Goal: Task Accomplishment & Management: Complete application form

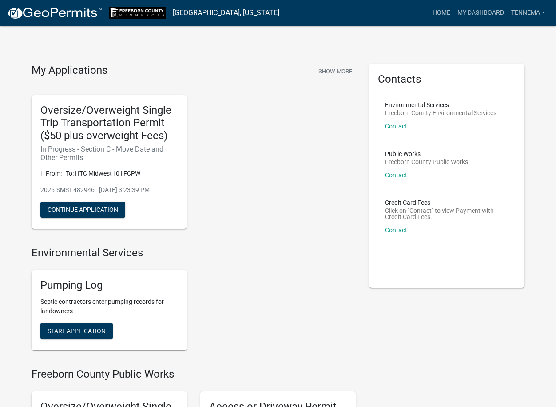
click at [74, 194] on p "2025-SMST-482946 - [DATE] 3:23:39 PM" at bounding box center [109, 189] width 138 height 9
click at [75, 204] on button "Continue Application" at bounding box center [82, 210] width 85 height 16
click at [79, 210] on button "Continue Application" at bounding box center [82, 210] width 85 height 16
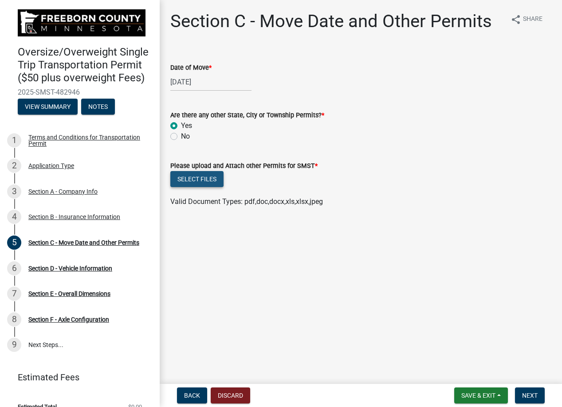
click at [194, 180] on button "Select files" at bounding box center [196, 179] width 53 height 16
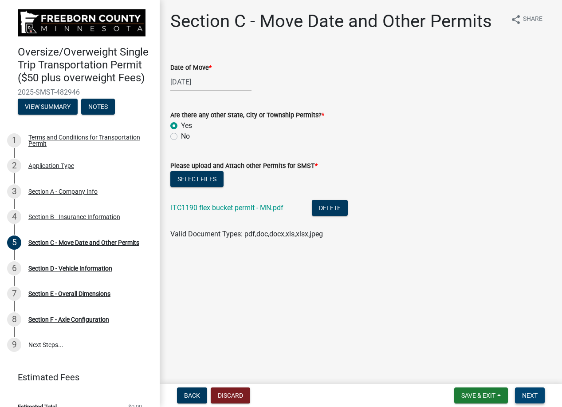
drag, startPoint x: 526, startPoint y: 394, endPoint x: 528, endPoint y: 387, distance: 6.6
click at [526, 394] on span "Next" at bounding box center [530, 394] width 16 height 7
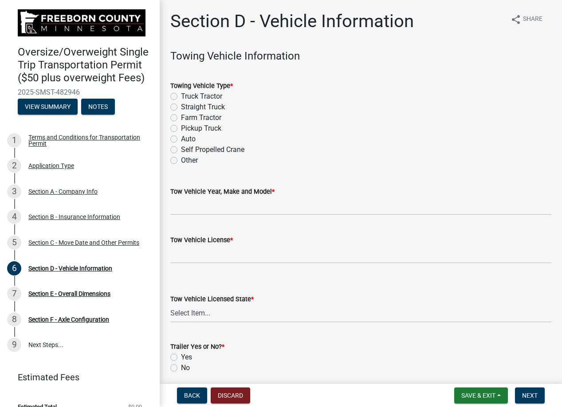
click at [181, 95] on label "Truck Tractor" at bounding box center [201, 96] width 41 height 11
click at [181, 95] on input "Truck Tractor" at bounding box center [184, 94] width 6 height 6
radio input "true"
click at [184, 203] on input "Tow Vehicle Year, Make and Model *" at bounding box center [360, 206] width 381 height 18
type input "2021 Kenworth T800"
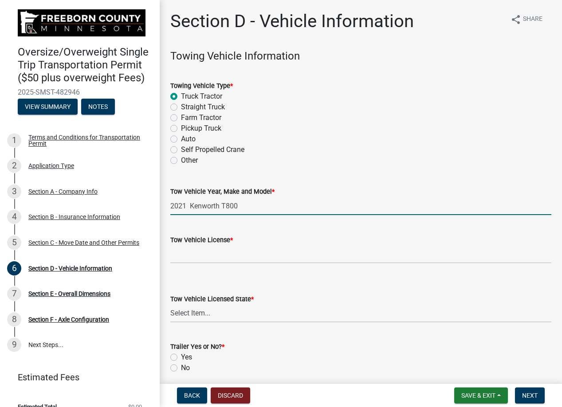
type input "FP0383"
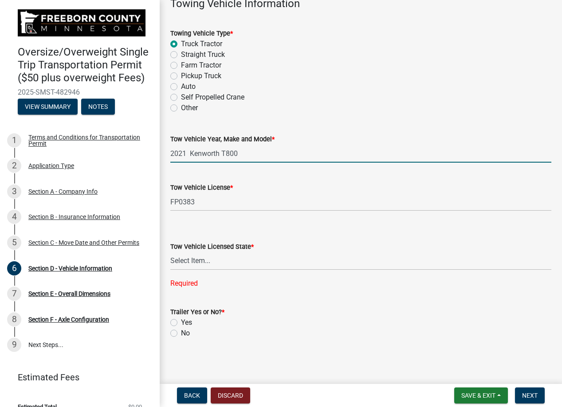
scroll to position [53, 0]
click at [184, 263] on select "Select Item... Alabama Alaska Arizona Arkansas California Colorado Connecticut …" at bounding box center [360, 260] width 381 height 18
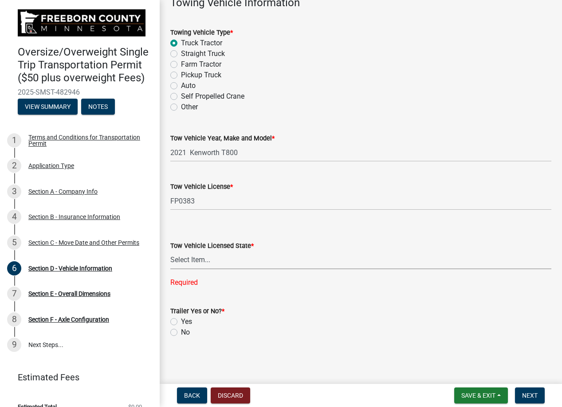
select select "IA"
click at [170, 268] on select "Select Item... Alabama Alaska Arizona Arkansas California Colorado Connecticut …" at bounding box center [360, 260] width 381 height 18
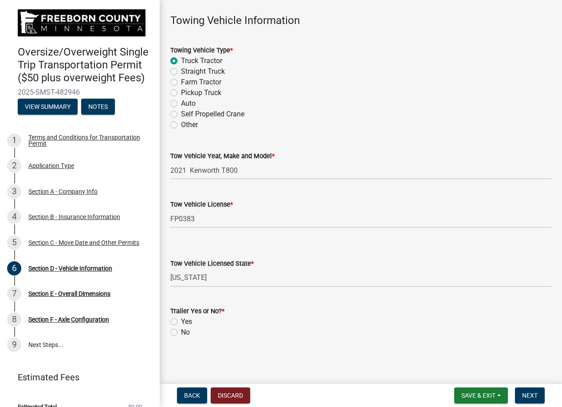
click at [179, 319] on div "Yes" at bounding box center [360, 321] width 381 height 11
click at [181, 323] on label "Yes" at bounding box center [186, 321] width 11 height 11
click at [181, 322] on input "Yes" at bounding box center [184, 319] width 6 height 6
radio input "true"
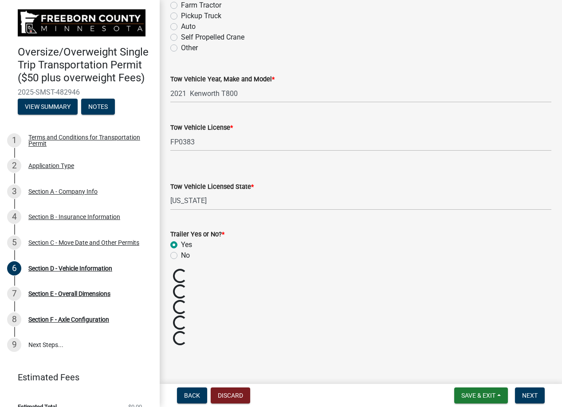
scroll to position [113, 0]
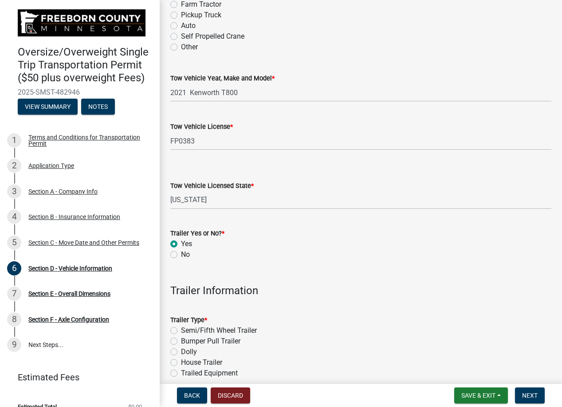
click at [181, 330] on label "Semi/Fifth Wheel Trailer" at bounding box center [219, 330] width 76 height 11
click at [181, 330] on input "Semi/Fifth Wheel Trailer" at bounding box center [184, 328] width 6 height 6
radio input "true"
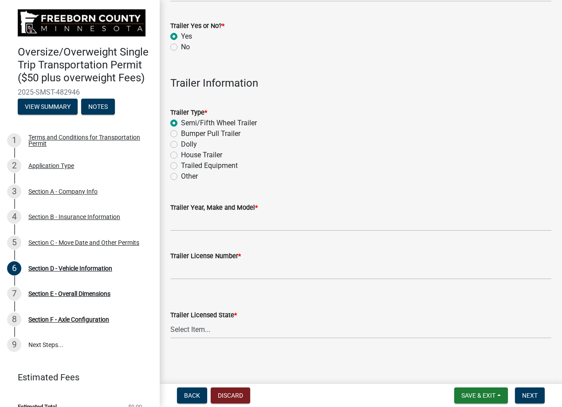
scroll to position [321, 0]
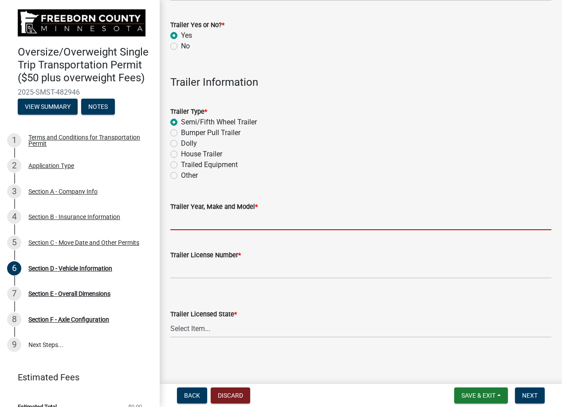
click at [172, 225] on input "Trailer Year, Make and Model *" at bounding box center [360, 221] width 381 height 18
type input "2022 XL Specialized"
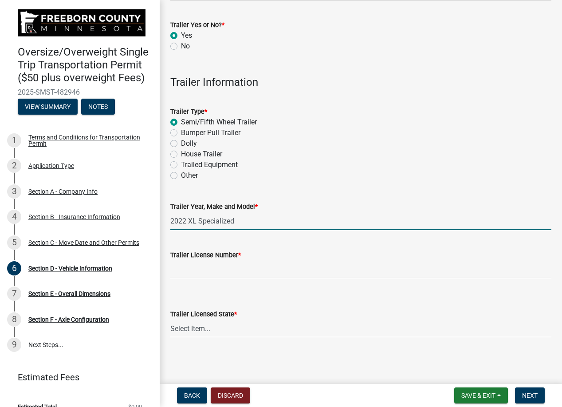
type input "JA1171"
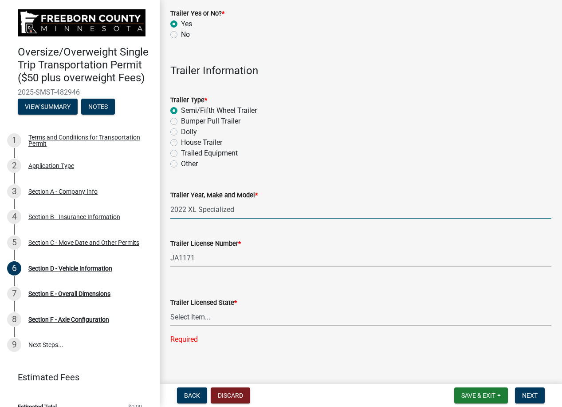
scroll to position [339, 0]
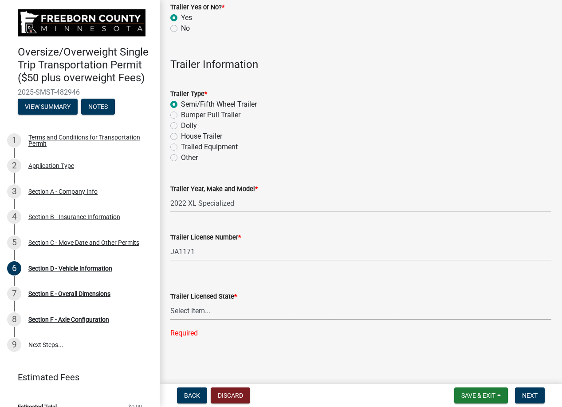
click at [190, 316] on select "Select Item... Alabama Alaska Arizona Arkansas California Colorado Connecticut …" at bounding box center [360, 310] width 381 height 18
select select "IA"
click at [170, 319] on select "Select Item... Alabama Alaska Arizona Arkansas California Colorado Connecticut …" at bounding box center [360, 310] width 381 height 18
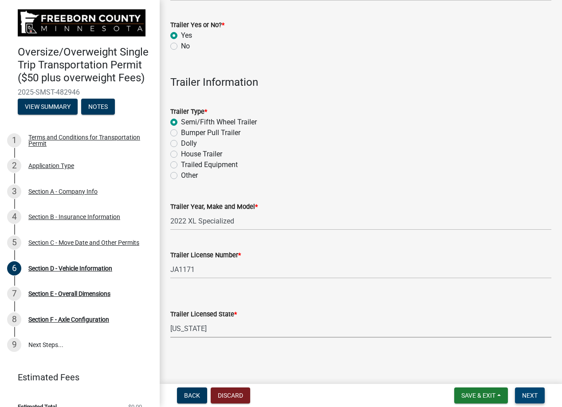
click at [522, 390] on button "Next" at bounding box center [530, 395] width 30 height 16
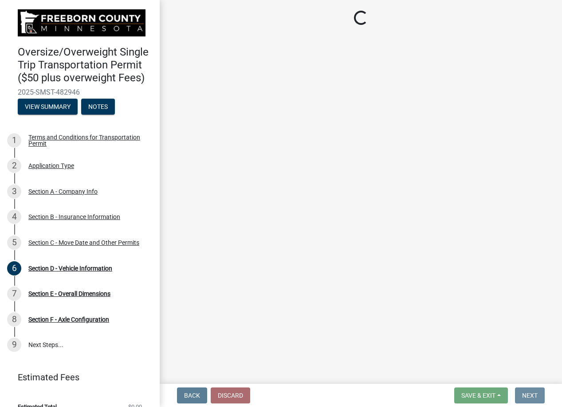
scroll to position [0, 0]
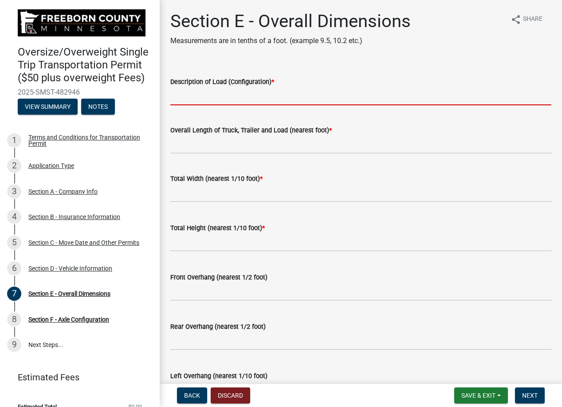
click at [199, 105] on input "Description of Load (Configuration) *" at bounding box center [360, 96] width 381 height 18
type input "Utility Truck"
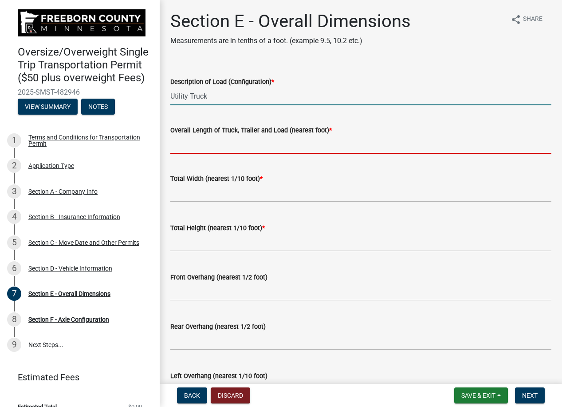
type input "75'"
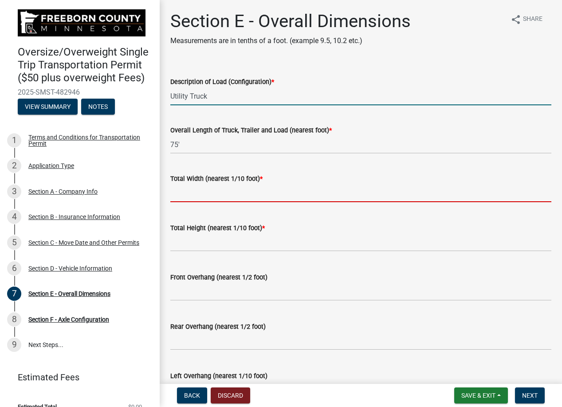
type input "10.5"
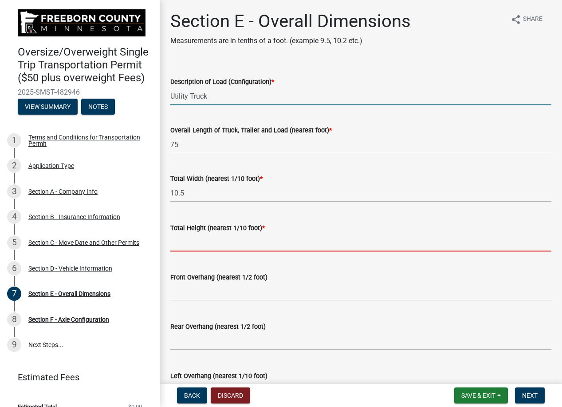
type input "14.2"
type input "0.0"
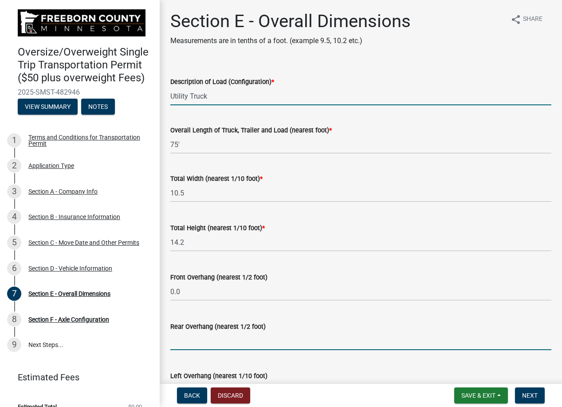
type input "0.0"
type input "1.0"
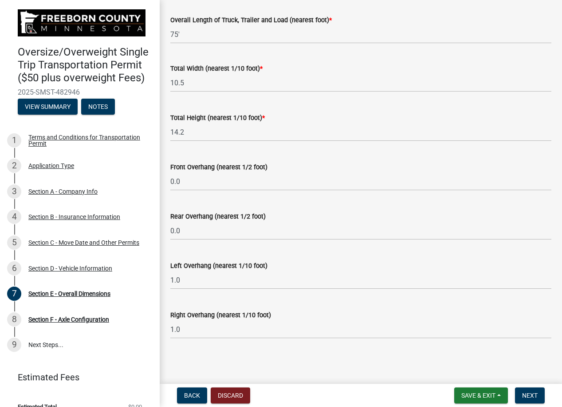
scroll to position [111, 0]
click at [535, 396] on span "Next" at bounding box center [530, 394] width 16 height 7
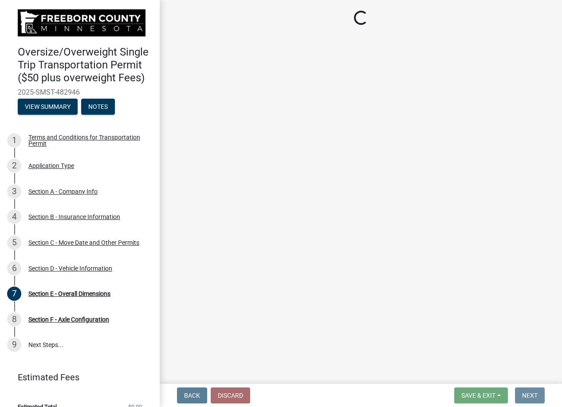
scroll to position [0, 0]
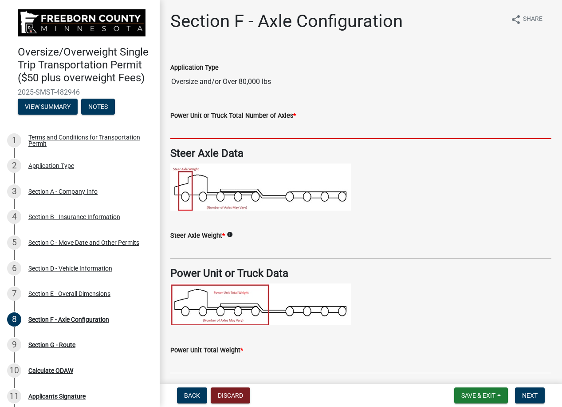
click at [191, 130] on input "text" at bounding box center [360, 130] width 381 height 18
click at [195, 396] on span "Back" at bounding box center [192, 394] width 16 height 7
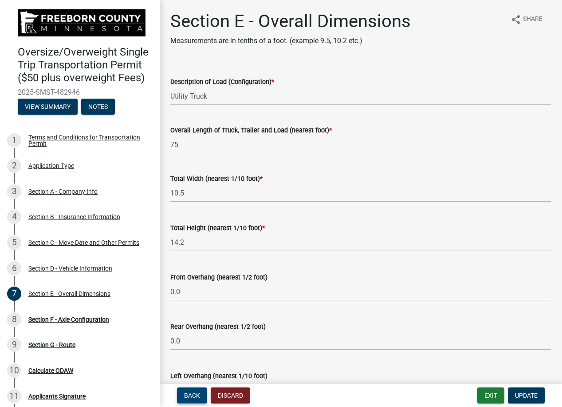
click at [195, 396] on span "Back" at bounding box center [192, 394] width 16 height 7
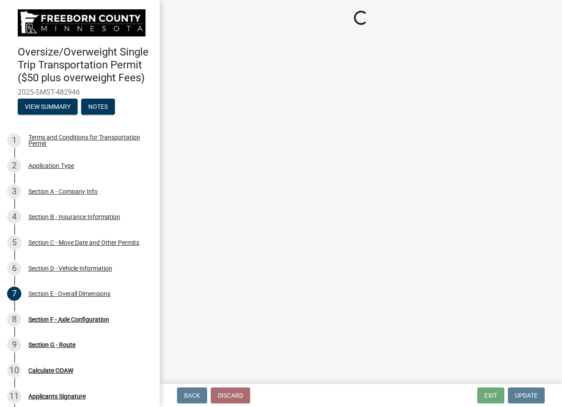
select select "IA"
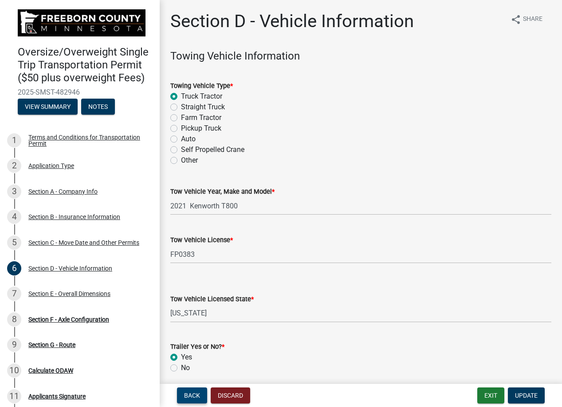
click at [195, 396] on span "Back" at bounding box center [192, 394] width 16 height 7
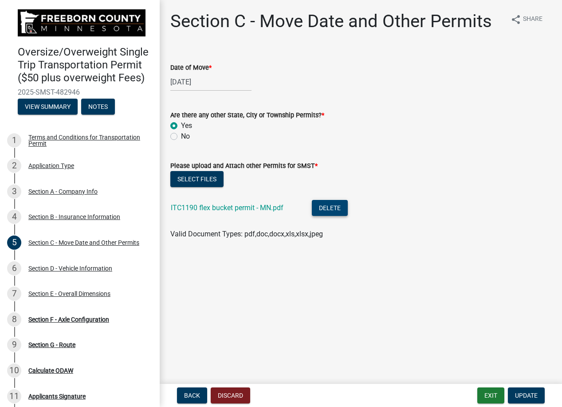
click at [321, 208] on button "Delete" at bounding box center [330, 208] width 36 height 16
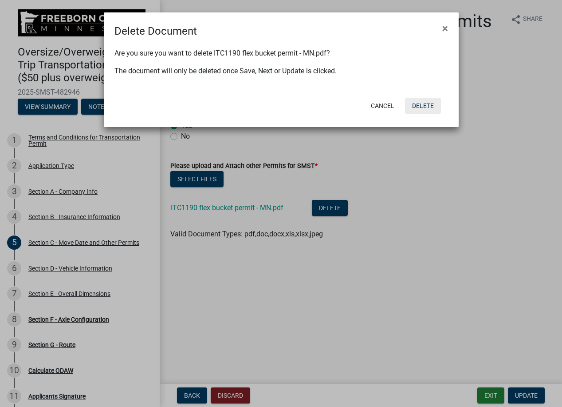
click at [426, 103] on button "Delete" at bounding box center [423, 106] width 36 height 16
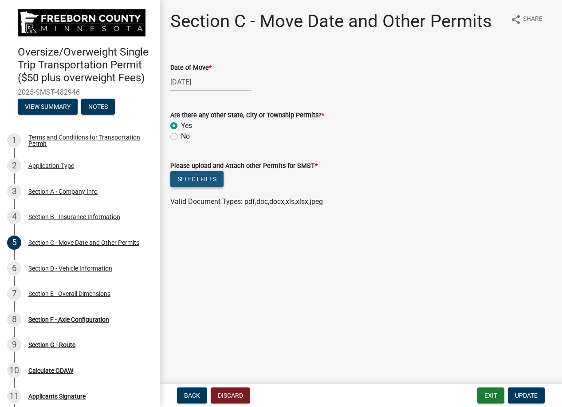
click at [193, 179] on button "Select files" at bounding box center [196, 179] width 53 height 16
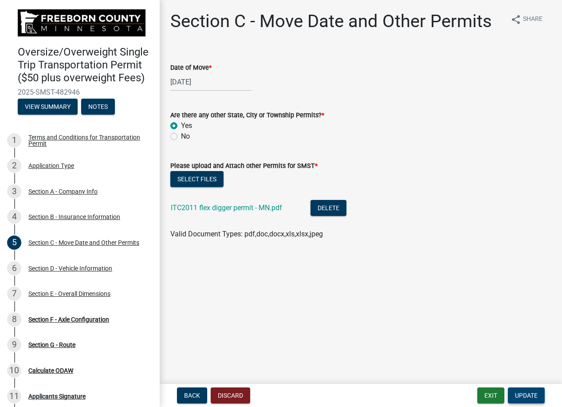
click at [531, 397] on span "Update" at bounding box center [526, 394] width 23 height 7
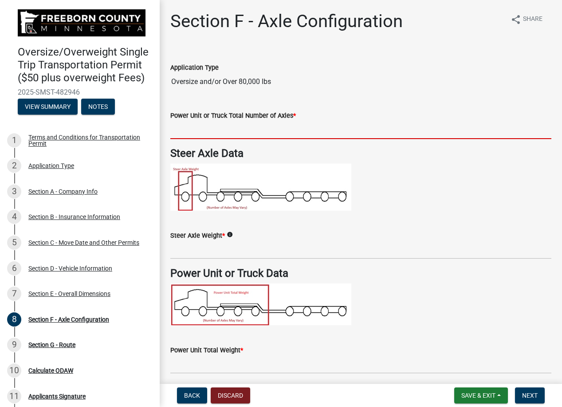
click at [172, 136] on input "text" at bounding box center [360, 130] width 381 height 18
type input "3"
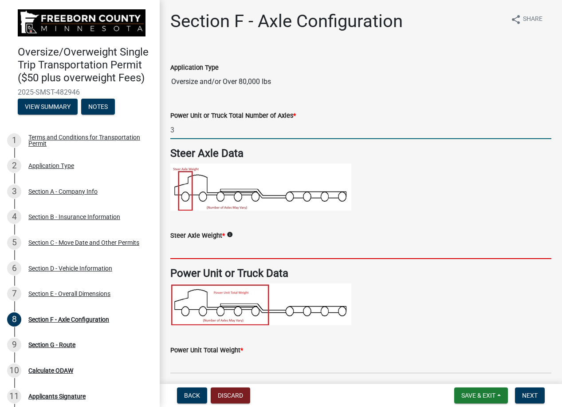
type input "18000"
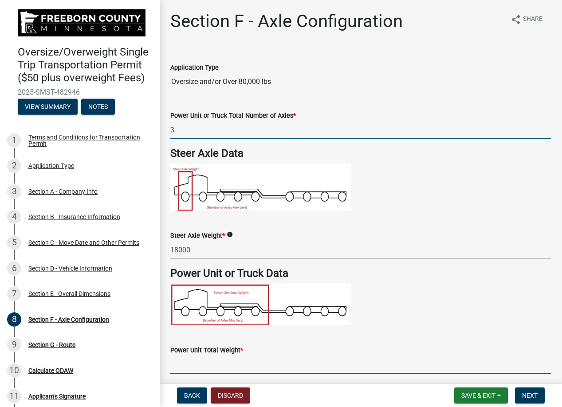
type input "58000"
type input "17.5"
type input "52.0"
type input "3"
type input "60000"
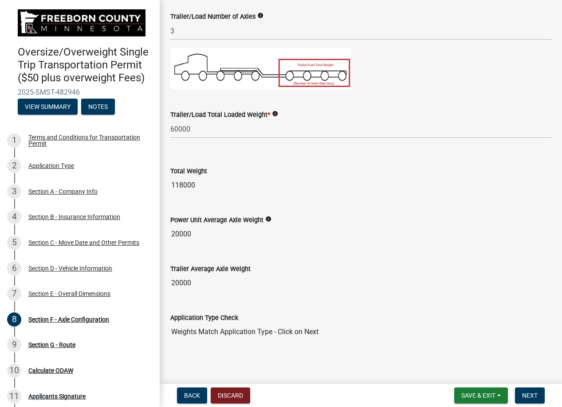
scroll to position [612, 0]
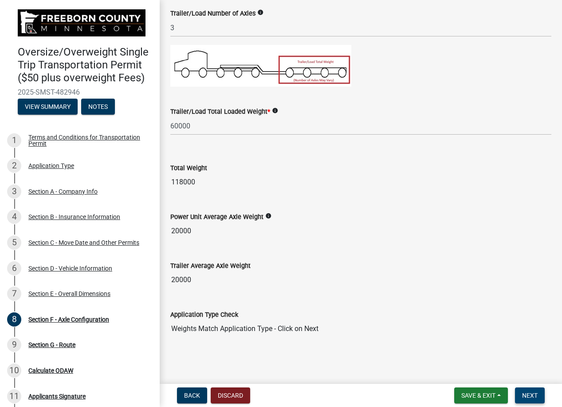
click at [538, 400] on button "Next" at bounding box center [530, 395] width 30 height 16
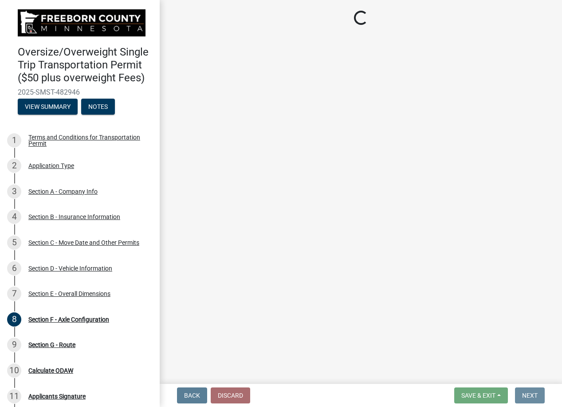
scroll to position [0, 0]
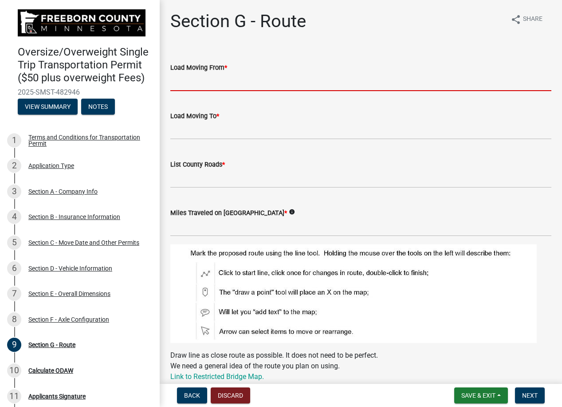
click at [178, 79] on input "Load Moving From *" at bounding box center [360, 82] width 381 height 18
type input "CR-35"
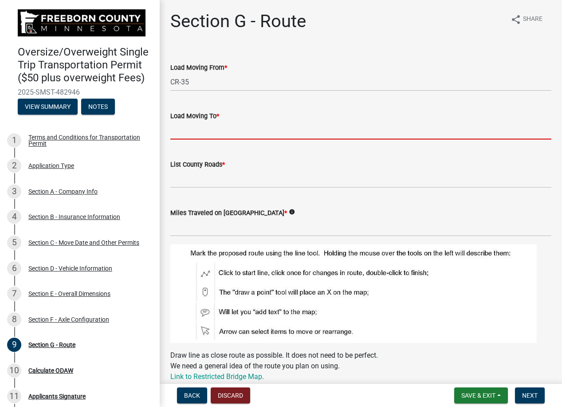
drag, startPoint x: 174, startPoint y: 131, endPoint x: 178, endPoint y: 126, distance: 6.3
click at [176, 128] on input "Load Moving To *" at bounding box center [360, 130] width 381 height 18
type input "MN-13"
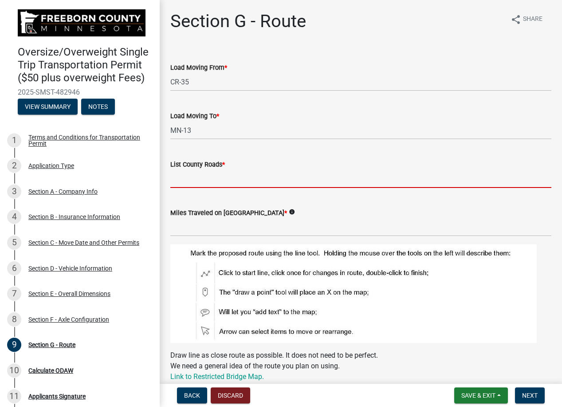
click at [182, 186] on input "List County Roads *" at bounding box center [360, 179] width 381 height 18
type input "CR-35"
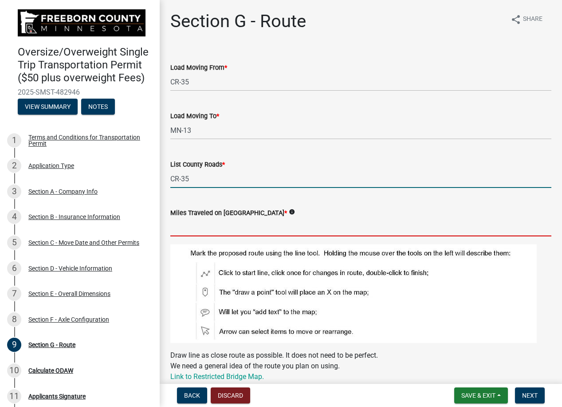
type input "5"
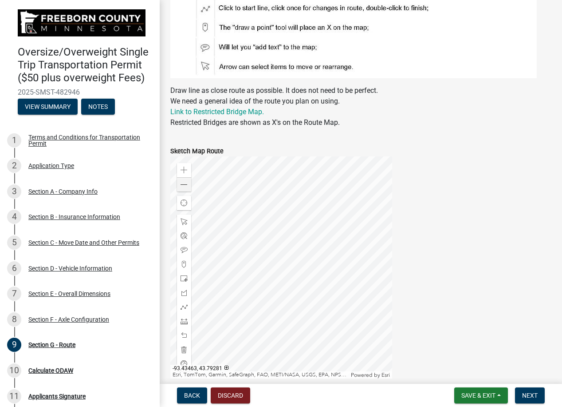
scroll to position [266, 0]
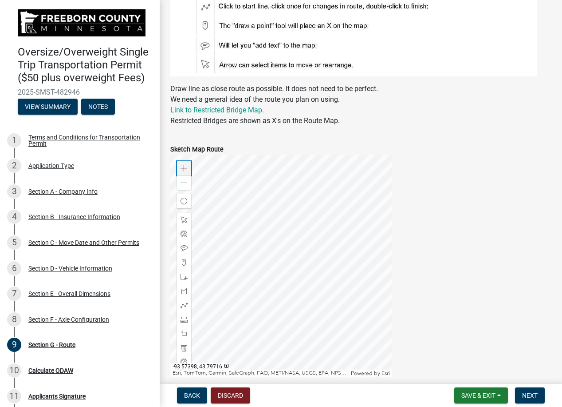
click at [182, 170] on span at bounding box center [184, 168] width 7 height 7
click at [186, 166] on span at bounding box center [184, 168] width 7 height 7
click at [314, 287] on div at bounding box center [281, 265] width 222 height 222
click at [277, 248] on div at bounding box center [281, 265] width 222 height 222
click at [360, 243] on div at bounding box center [281, 265] width 222 height 222
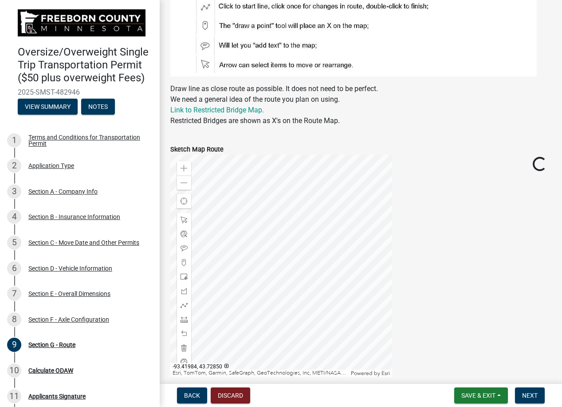
click at [311, 320] on div at bounding box center [281, 265] width 222 height 222
click at [284, 310] on div at bounding box center [281, 265] width 222 height 222
click at [275, 281] on div at bounding box center [281, 265] width 222 height 222
click at [316, 277] on div at bounding box center [281, 265] width 222 height 222
click at [301, 235] on div at bounding box center [281, 265] width 222 height 222
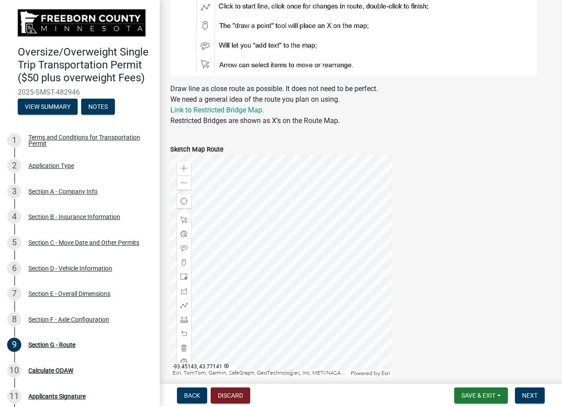
click at [296, 304] on div at bounding box center [281, 265] width 222 height 222
click at [281, 288] on div at bounding box center [281, 265] width 222 height 222
click at [278, 300] on div at bounding box center [281, 265] width 222 height 222
click at [284, 263] on div at bounding box center [281, 265] width 222 height 222
click at [298, 227] on div at bounding box center [281, 265] width 222 height 222
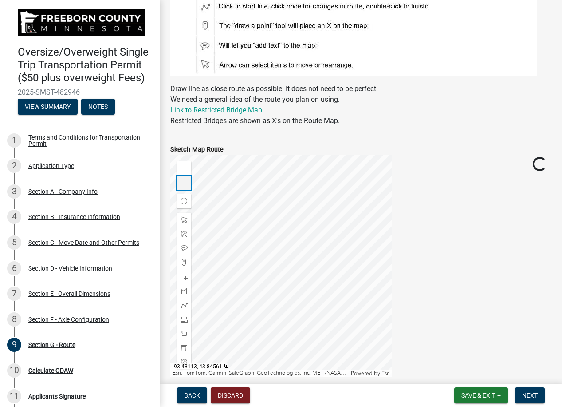
click at [181, 184] on span at bounding box center [184, 182] width 7 height 7
click at [329, 260] on div at bounding box center [281, 265] width 222 height 222
click at [183, 305] on span at bounding box center [184, 304] width 7 height 7
click at [329, 260] on div at bounding box center [281, 265] width 222 height 222
click at [258, 261] on div at bounding box center [281, 265] width 222 height 222
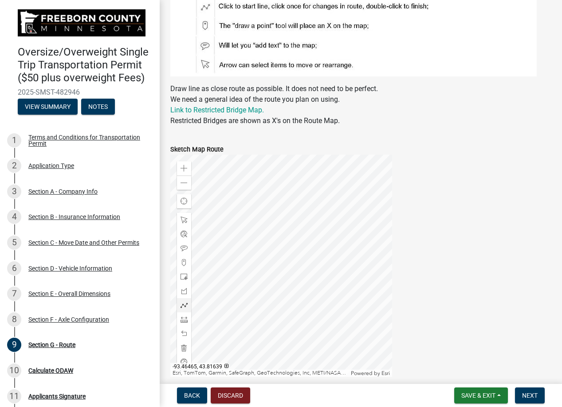
click at [258, 277] on div at bounding box center [281, 265] width 222 height 222
click at [240, 275] on div at bounding box center [281, 265] width 222 height 222
click at [240, 277] on div at bounding box center [281, 265] width 222 height 222
click at [241, 276] on div at bounding box center [281, 265] width 222 height 222
click at [240, 274] on div at bounding box center [281, 265] width 222 height 222
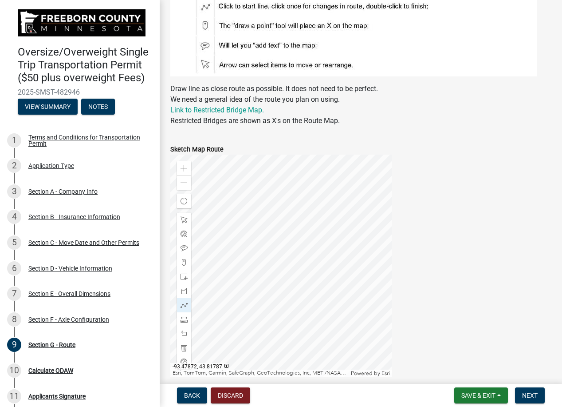
click at [240, 274] on div at bounding box center [281, 265] width 222 height 222
click at [537, 397] on span "Next" at bounding box center [530, 394] width 16 height 7
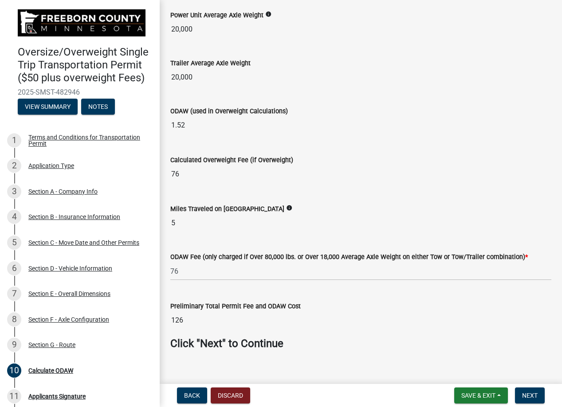
scroll to position [209, 0]
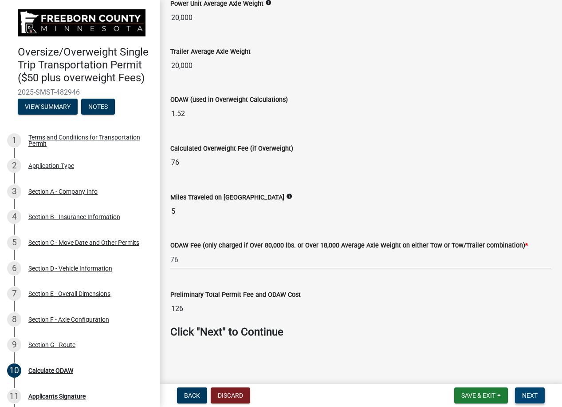
click at [532, 395] on span "Next" at bounding box center [530, 394] width 16 height 7
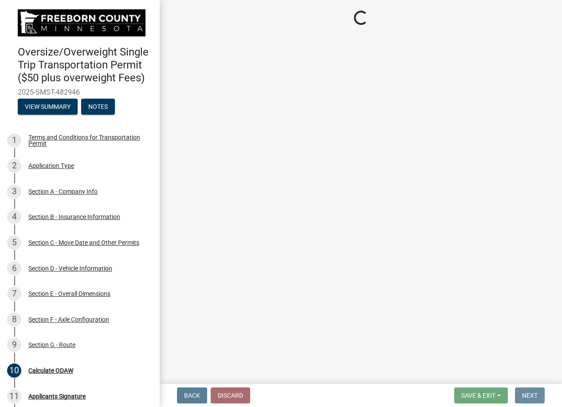
scroll to position [0, 0]
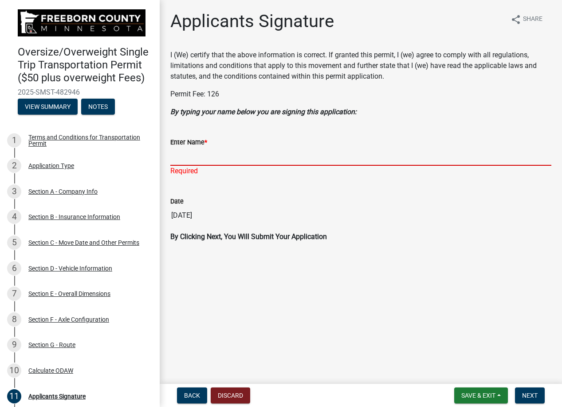
click at [198, 158] on input "Enter Name *" at bounding box center [360, 156] width 381 height 18
type input "Tom Ennema"
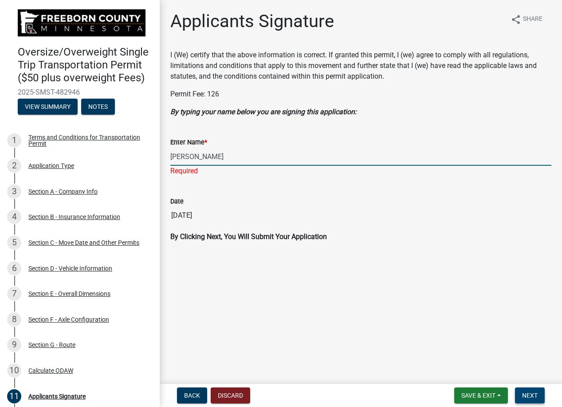
click at [537, 394] on span "Next" at bounding box center [530, 394] width 16 height 7
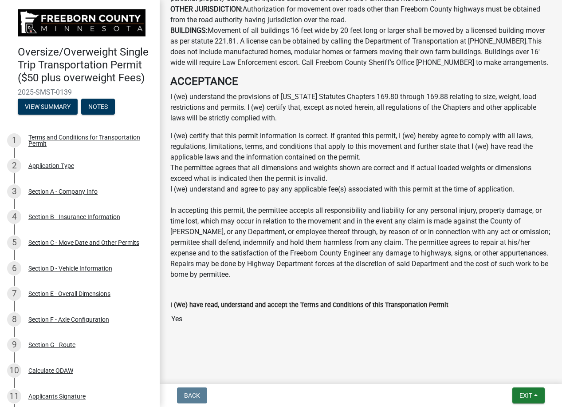
scroll to position [895, 0]
click at [526, 391] on button "Exit" at bounding box center [529, 395] width 32 height 16
click at [502, 359] on button "Save" at bounding box center [509, 350] width 71 height 21
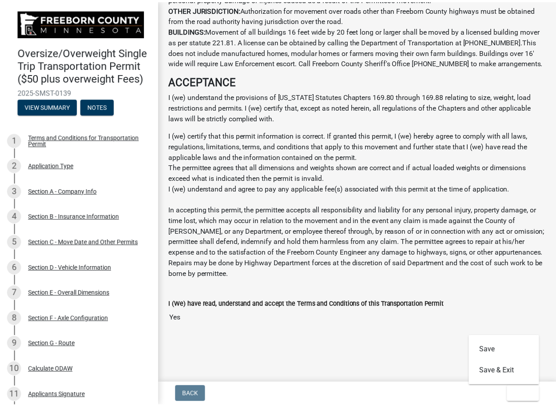
scroll to position [0, 0]
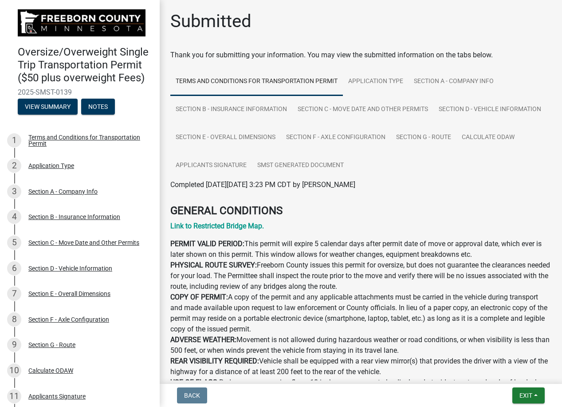
drag, startPoint x: 530, startPoint y: 405, endPoint x: 524, endPoint y: 400, distance: 8.0
click at [530, 404] on nav "Back Exit Save Save & Exit" at bounding box center [361, 394] width 403 height 23
click at [524, 398] on span "Exit" at bounding box center [526, 394] width 13 height 7
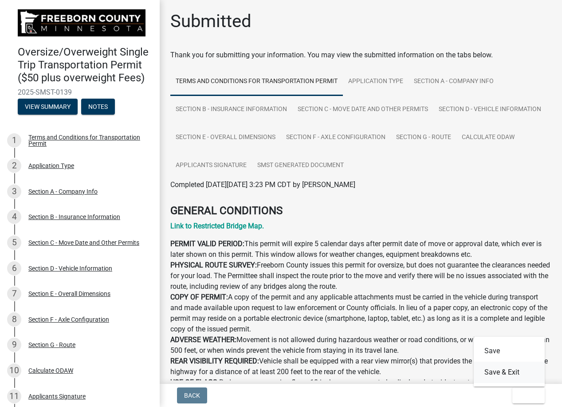
click at [511, 377] on button "Save & Exit" at bounding box center [509, 371] width 71 height 21
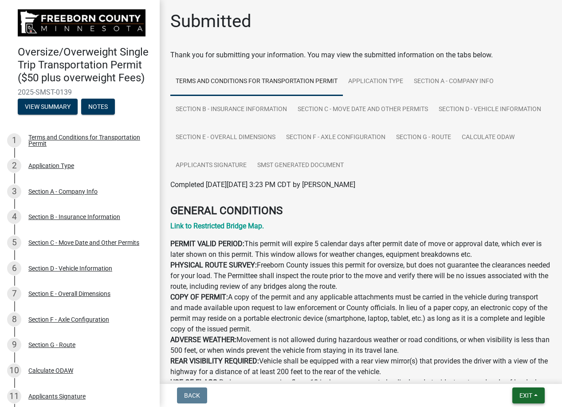
drag, startPoint x: 547, startPoint y: 388, endPoint x: 537, endPoint y: 397, distance: 12.9
click at [539, 394] on form "Exit Save Save & Exit" at bounding box center [529, 395] width 40 height 16
click at [535, 397] on button "Exit" at bounding box center [529, 395] width 32 height 16
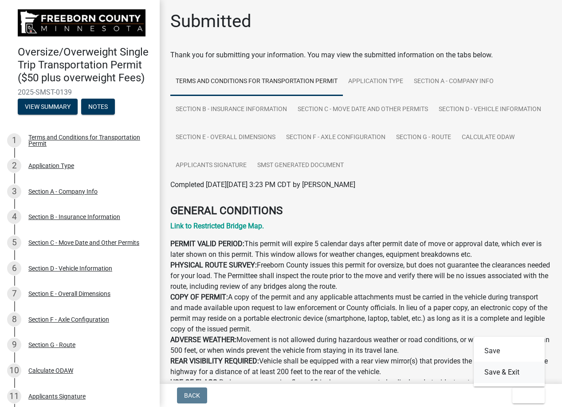
click at [511, 379] on button "Save & Exit" at bounding box center [509, 371] width 71 height 21
